Goal: Task Accomplishment & Management: Manage account settings

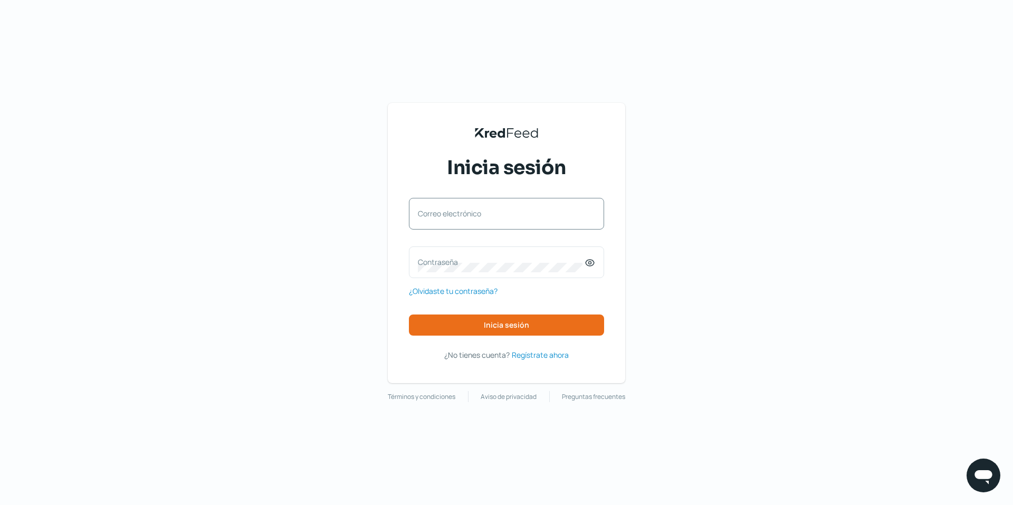
click at [452, 213] on label "Correo electrónico" at bounding box center [501, 213] width 167 height 10
click at [452, 214] on input "Correo electrónico" at bounding box center [506, 219] width 177 height 10
type input "[EMAIL_ADDRESS][DOMAIN_NAME]"
click at [457, 262] on label "Contraseña" at bounding box center [501, 262] width 167 height 10
click at [592, 263] on icon at bounding box center [590, 263] width 11 height 11
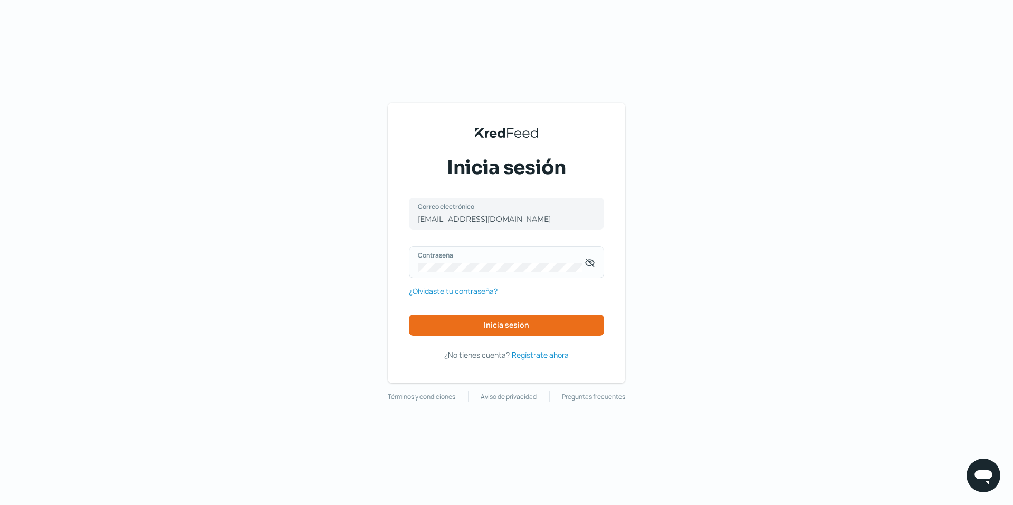
click at [592, 263] on icon at bounding box center [590, 263] width 11 height 11
click at [507, 321] on span "Inicia sesión" at bounding box center [506, 324] width 45 height 7
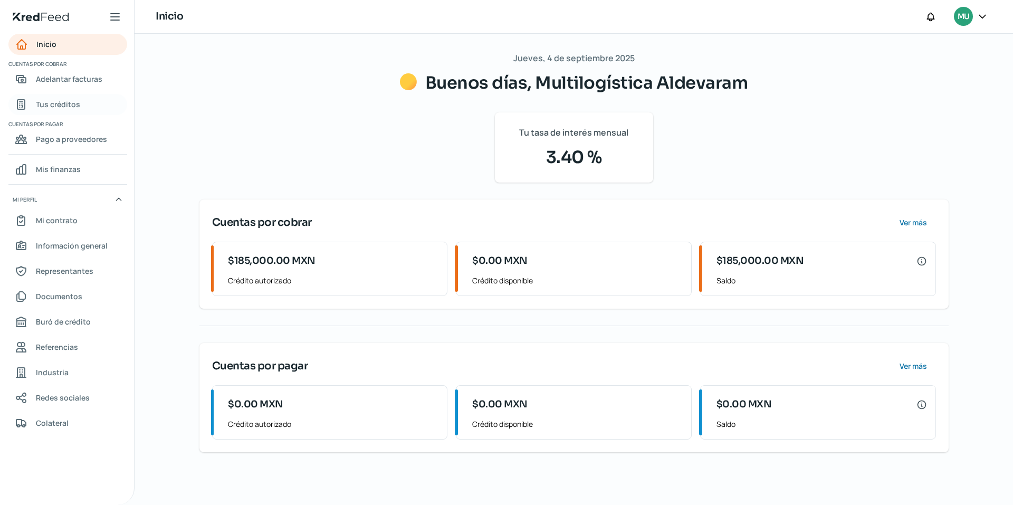
click at [51, 107] on span "Tus créditos" at bounding box center [58, 104] width 44 height 13
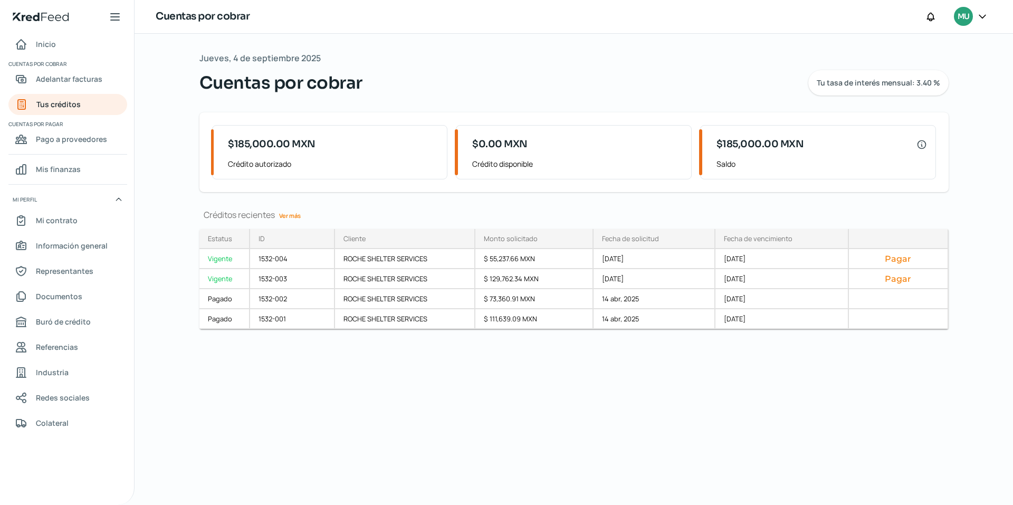
click at [570, 375] on div "[DATE] Cuentas por cobrar Tu tasa de interés mensual: 3.40 % $185,000.00 MXN Cr…" at bounding box center [574, 269] width 792 height 471
click at [983, 14] on icon at bounding box center [983, 16] width 11 height 11
click at [886, 137] on span "Cerrar sesión" at bounding box center [892, 142] width 48 height 13
